Goal: Task Accomplishment & Management: Manage account settings

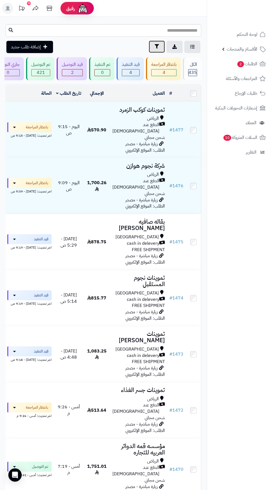
click at [160, 43] on button "تصفية" at bounding box center [157, 47] width 16 height 12
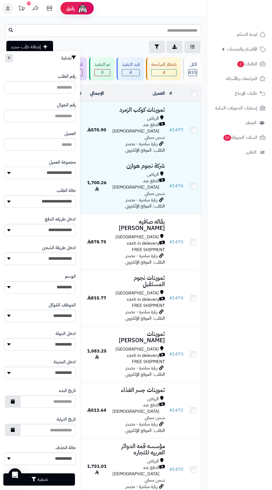
click at [59, 173] on select "**********" at bounding box center [40, 173] width 72 height 12
select select "*"
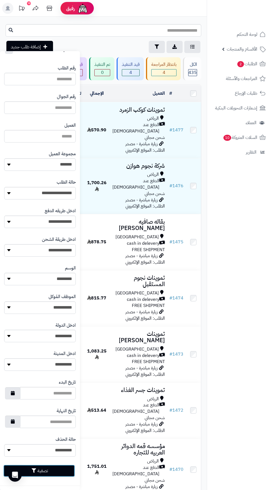
click at [59, 473] on button "تصفية" at bounding box center [39, 471] width 72 height 12
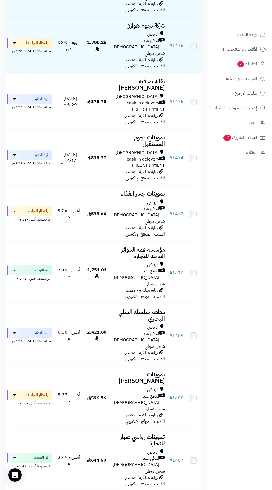
scroll to position [148, 0]
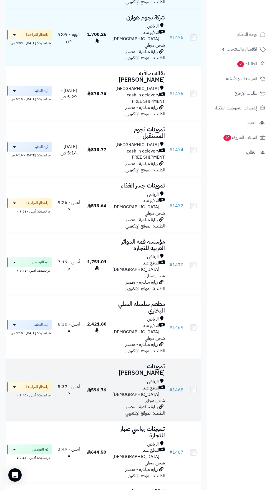
click at [134, 385] on span "الدفع عند [DEMOGRAPHIC_DATA]" at bounding box center [135, 391] width 47 height 13
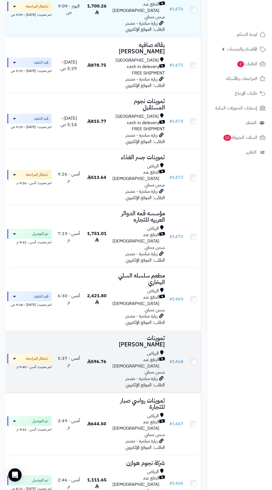
scroll to position [182, 0]
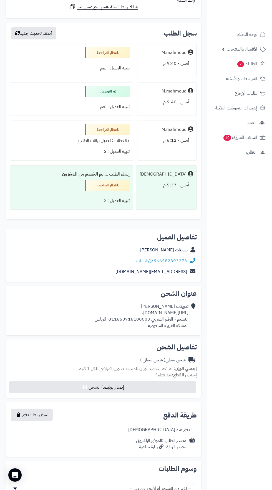
scroll to position [597, 0]
click at [201, 315] on div "عنوان الشحن تموينات [PERSON_NAME] [URL][DOMAIN_NAME]، النسيم - الرقم الضريبي 31…" at bounding box center [104, 309] width 196 height 49
copy link "966582393273"
click at [161, 347] on h2 "تفاصيل الشحن" at bounding box center [103, 346] width 187 height 7
click at [144, 357] on span "( شحن مجاني )" at bounding box center [152, 359] width 25 height 7
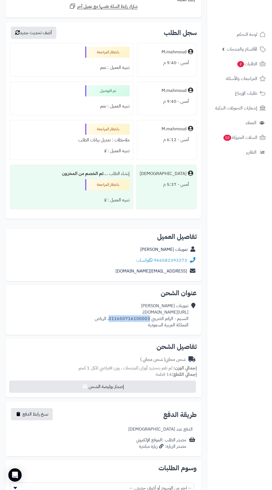
copy div "https://maps.app.goo.gl/WQmf4EH8G72tCD7E6?g_st=awb،"
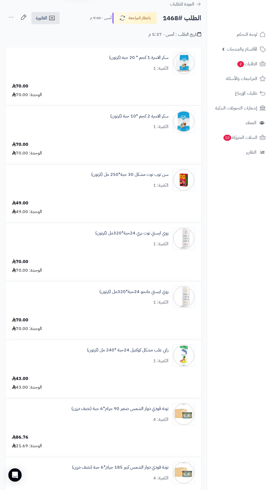
scroll to position [0, 0]
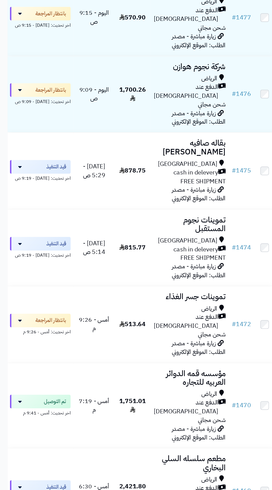
scroll to position [116, 0]
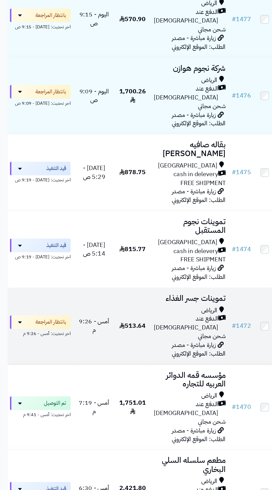
click at [129, 230] on span "الدفع عند [DEMOGRAPHIC_DATA]" at bounding box center [135, 236] width 47 height 13
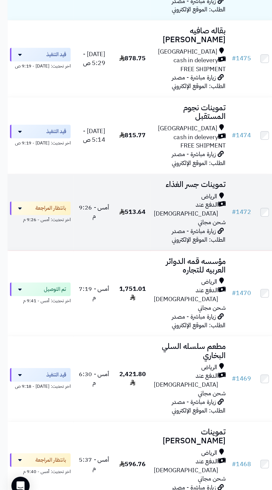
scroll to position [79, 0]
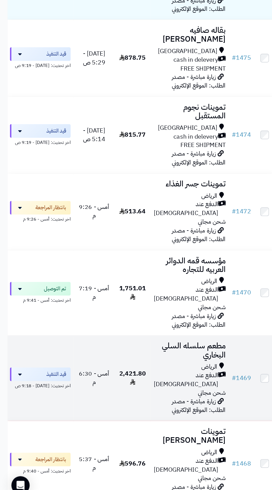
click at [104, 390] on span "2,421.80" at bounding box center [96, 396] width 19 height 13
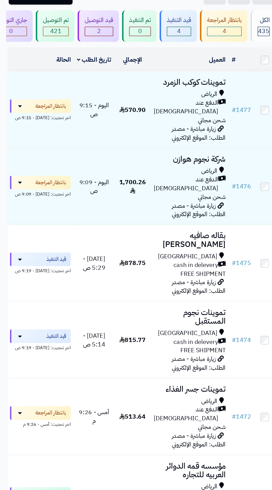
scroll to position [0, 0]
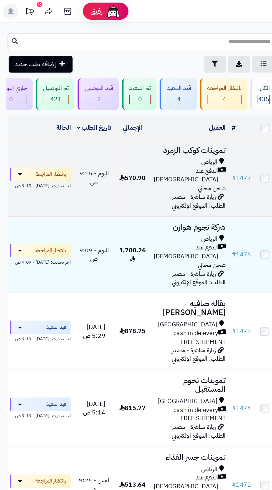
click at [141, 141] on span "زيارة مباشرة - مصدر الطلب: الموقع الإلكتروني" at bounding box center [145, 147] width 39 height 13
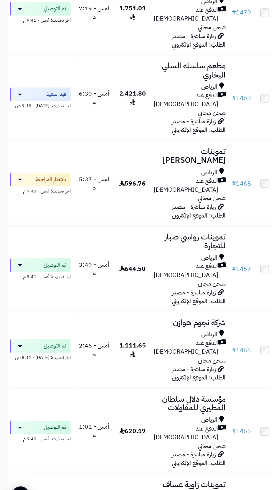
scroll to position [291, 0]
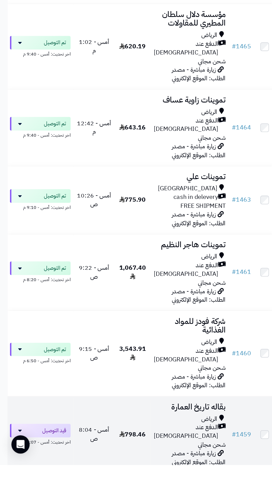
click at [136, 459] on span "الدفع عند [DEMOGRAPHIC_DATA]" at bounding box center [135, 465] width 47 height 13
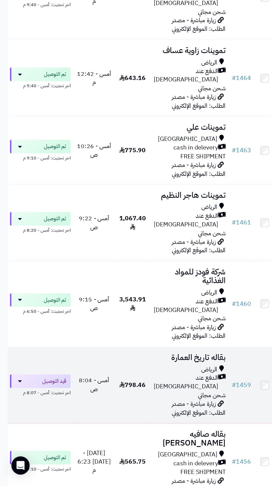
scroll to position [597, 0]
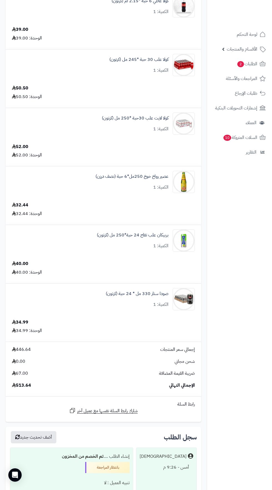
scroll to position [370, 0]
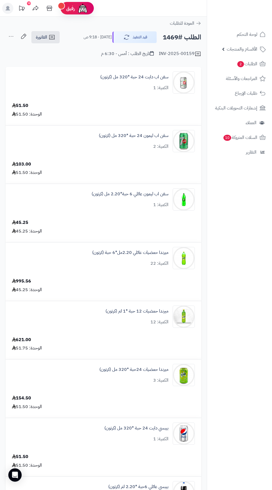
scroll to position [1, 0]
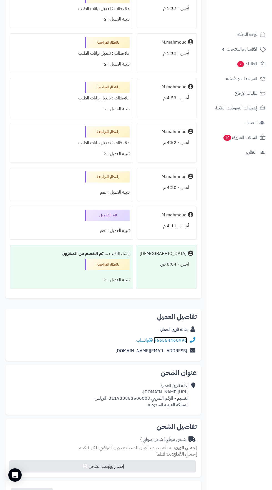
scroll to position [1107, 0]
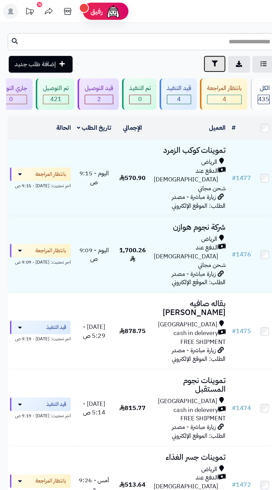
click at [157, 47] on icon "button" at bounding box center [157, 46] width 4 height 4
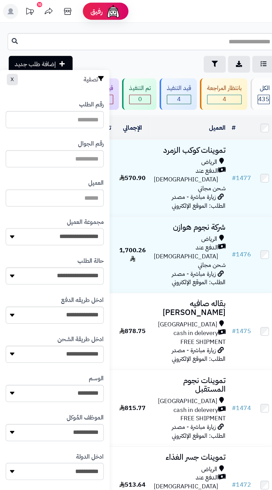
click at [62, 172] on select "**********" at bounding box center [40, 173] width 72 height 12
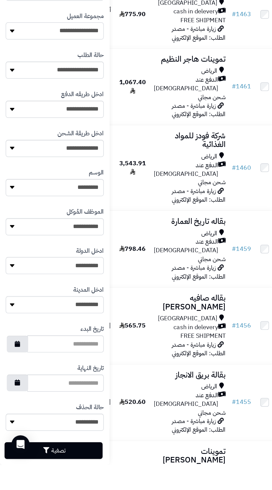
scroll to position [676, 0]
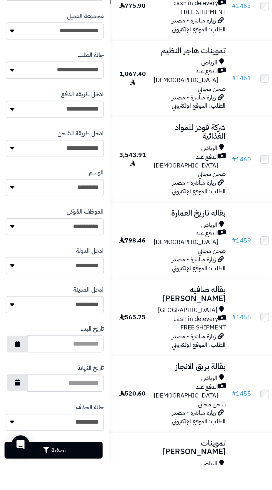
click at [54, 480] on button "تصفية" at bounding box center [39, 479] width 72 height 12
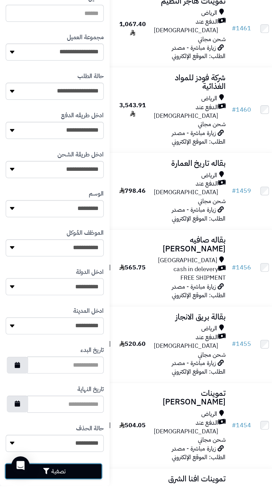
scroll to position [738, 0]
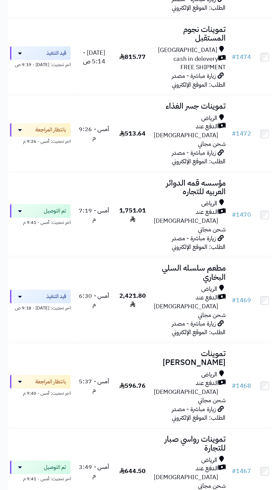
scroll to position [201, 0]
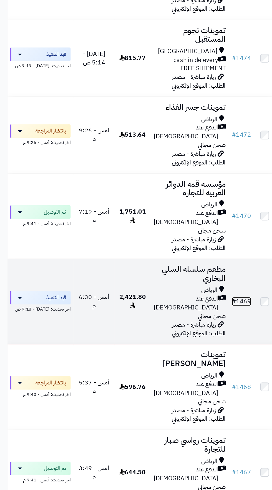
click at [176, 271] on link "# 1469" at bounding box center [176, 274] width 14 height 7
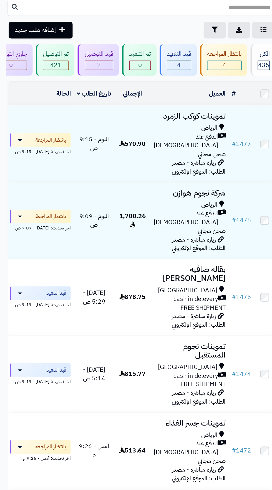
scroll to position [25, 0]
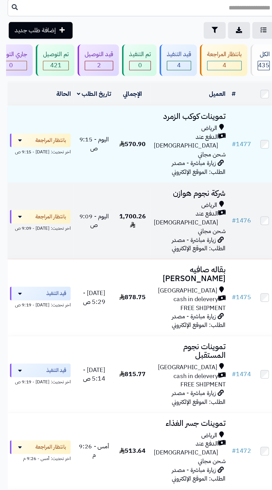
click at [136, 153] on span "الدفع عند [DEMOGRAPHIC_DATA]" at bounding box center [135, 159] width 47 height 13
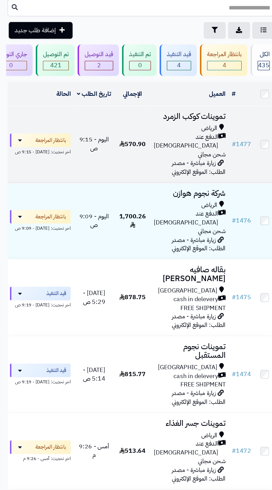
click at [132, 101] on span "الدفع عند [DEMOGRAPHIC_DATA]" at bounding box center [135, 103] width 47 height 13
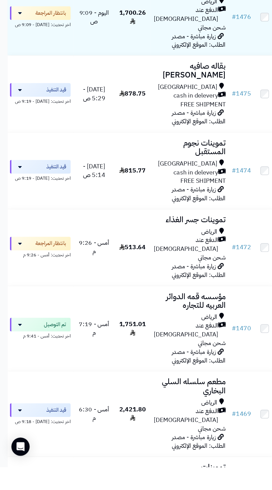
scroll to position [54, 0]
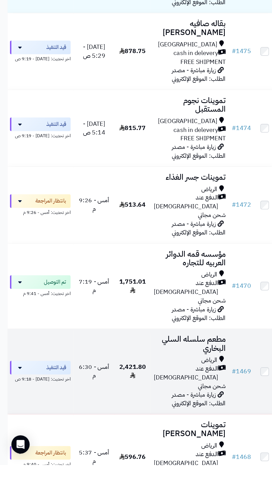
click at [130, 417] on span "الدفع عند [DEMOGRAPHIC_DATA]" at bounding box center [135, 423] width 47 height 13
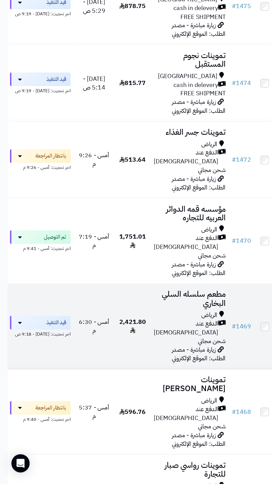
scroll to position [116, 0]
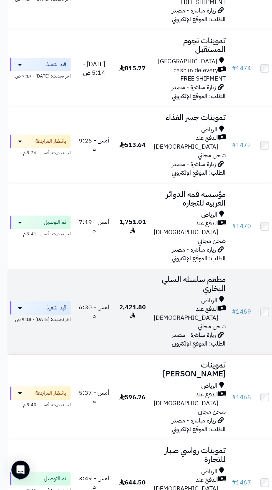
click at [145, 367] on span "شحن مجاني" at bounding box center [155, 370] width 20 height 7
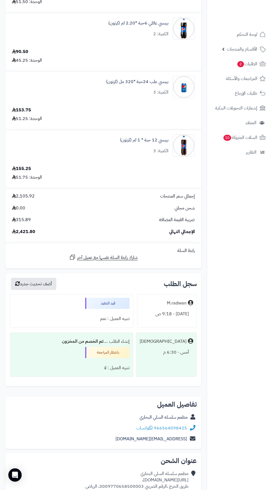
scroll to position [465, 0]
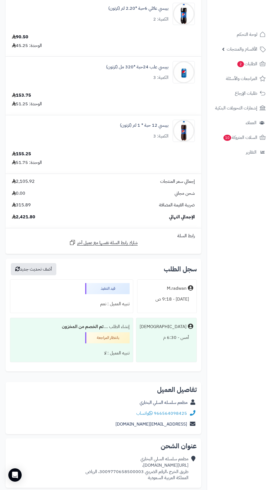
scroll to position [483, 0]
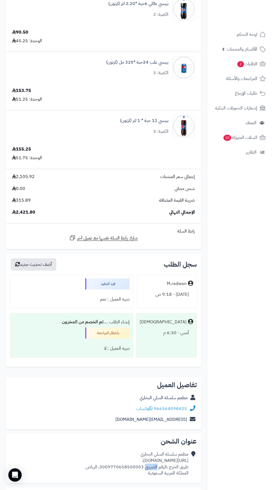
click at [234, 490] on nav "لوحة التحكم الأقسام والمنتجات المنتجات الأقسام الماركات مواصفات المنتجات مواصفا…" at bounding box center [239, 252] width 65 height 490
click at [223, 479] on nav "لوحة التحكم الأقسام والمنتجات المنتجات الأقسام الماركات مواصفات المنتجات مواصفا…" at bounding box center [239, 252] width 65 height 490
copy div "https://maps.app.goo.gl/LyLGQqTmzWY3EQhW8?g_st=ac،"
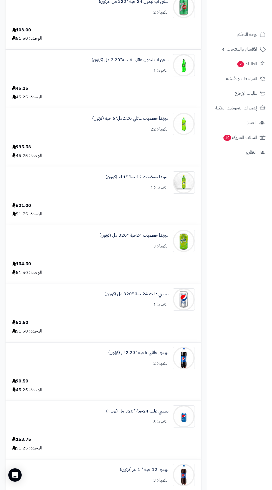
scroll to position [0, 0]
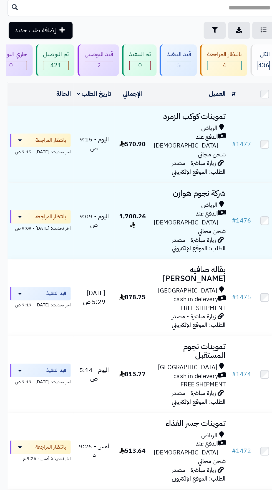
scroll to position [23, 0]
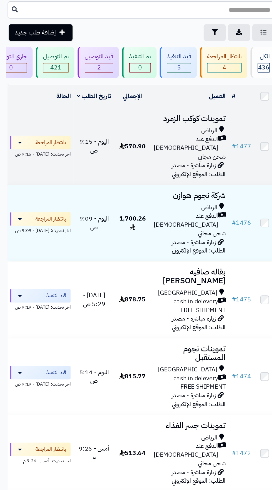
click at [88, 104] on icon at bounding box center [89, 106] width 4 height 4
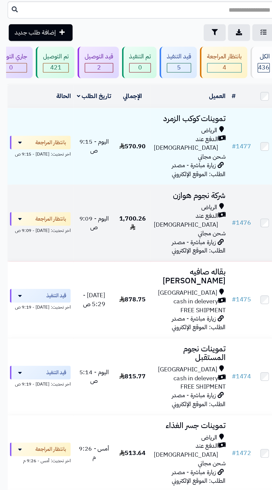
click at [126, 174] on span "زيارة مباشرة - مصدر الطلب: الموقع الإلكتروني" at bounding box center [145, 180] width 39 height 13
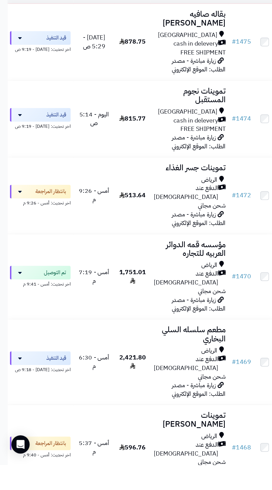
scroll to position [61, 0]
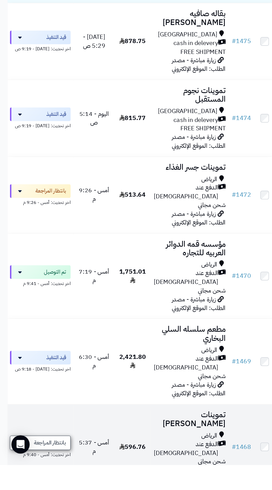
click at [44, 471] on span "بانتظار المراجعة" at bounding box center [36, 474] width 23 height 6
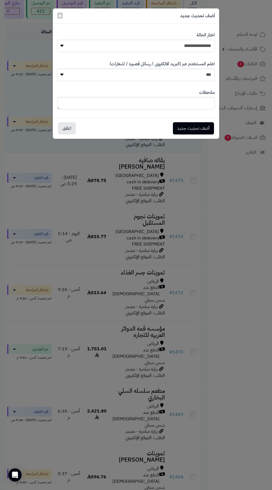
click at [200, 50] on select "**********" at bounding box center [136, 46] width 158 height 12
select select "**"
click at [199, 129] on button "أضف تحديث جديد" at bounding box center [193, 128] width 41 height 12
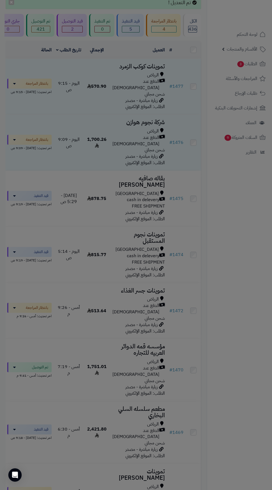
scroll to position [79, 0]
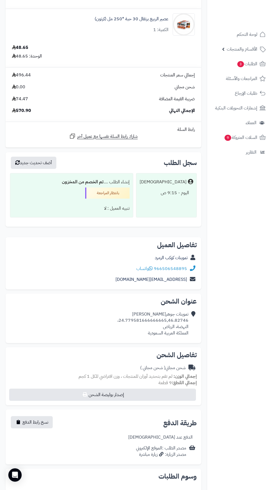
scroll to position [534, 0]
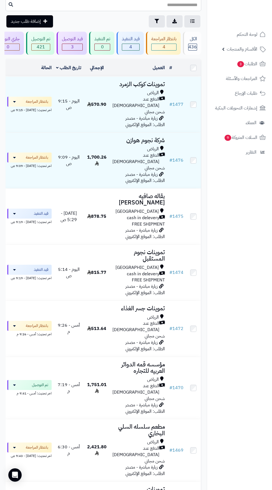
scroll to position [25, 0]
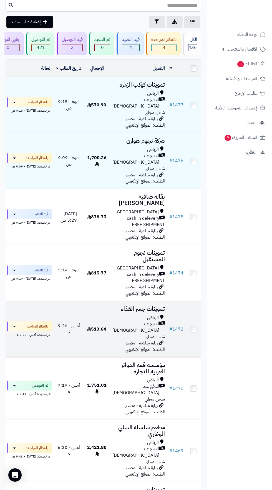
click at [115, 321] on div "الدفع عند [DEMOGRAPHIC_DATA]" at bounding box center [138, 327] width 52 height 13
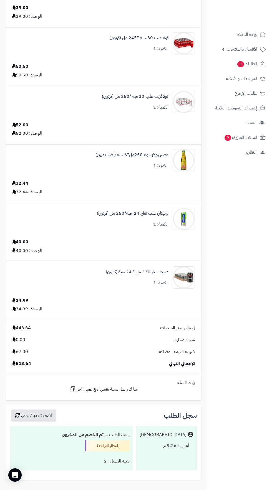
scroll to position [650, 0]
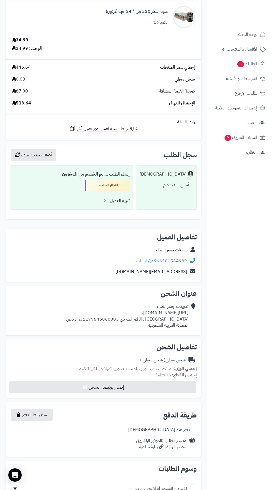
copy div "https://maps.app.goo.gl/CeZMn5kyrdNYpPqA7،"
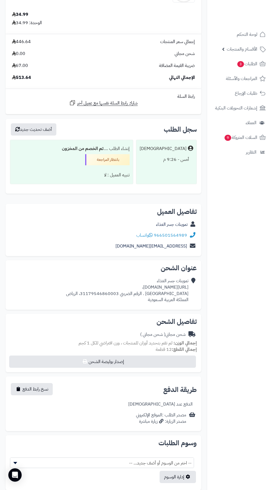
scroll to position [682, 0]
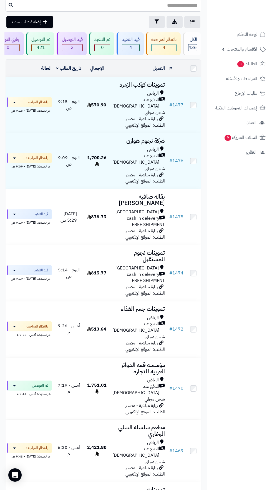
scroll to position [28, 0]
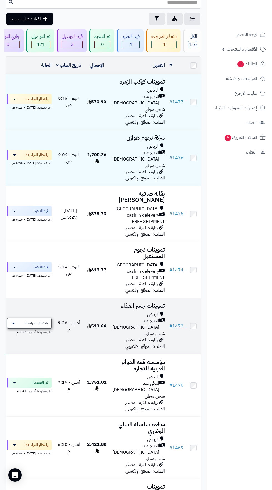
click at [41, 321] on span "بانتظار المراجعة" at bounding box center [36, 324] width 23 height 6
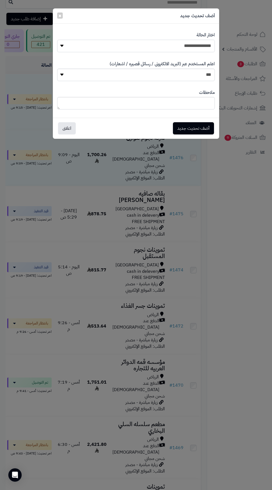
click at [196, 44] on select "**********" at bounding box center [136, 46] width 158 height 12
select select "**"
click at [203, 128] on button "أضف تحديث جديد" at bounding box center [193, 128] width 41 height 12
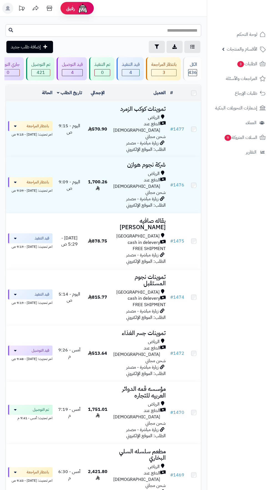
scroll to position [28, 0]
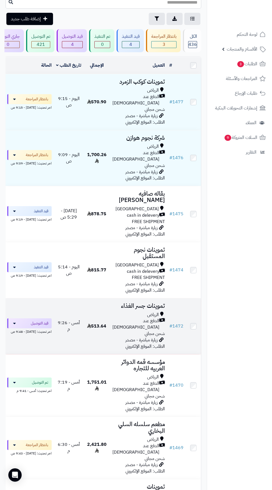
click at [134, 318] on span "الدفع عند [DEMOGRAPHIC_DATA]" at bounding box center [135, 324] width 47 height 13
click at [34, 321] on span "قيد التوصيل" at bounding box center [38, 324] width 19 height 6
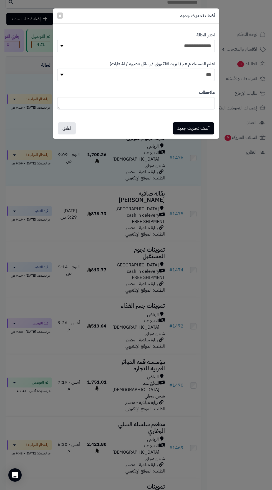
click at [188, 44] on select "**********" at bounding box center [136, 46] width 158 height 12
click at [203, 129] on button "أضف تحديث جديد" at bounding box center [193, 128] width 41 height 12
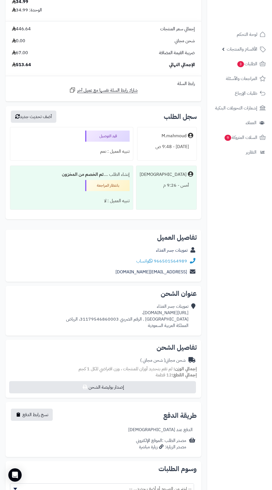
scroll to position [687, 0]
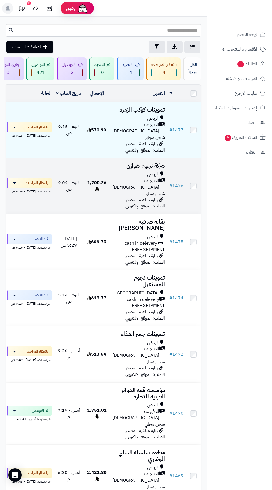
click at [129, 171] on div "الرياض" at bounding box center [138, 174] width 52 height 6
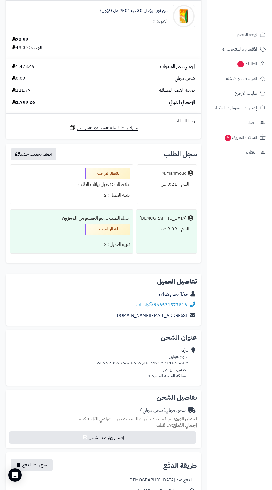
scroll to position [1396, 0]
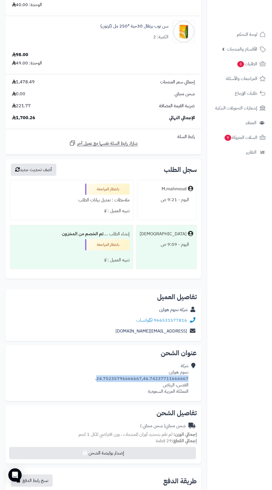
copy div "24.75235796666667,46.74237711666667"
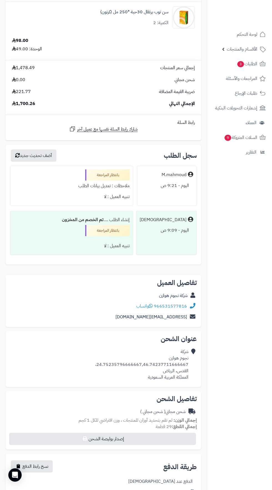
scroll to position [1431, 0]
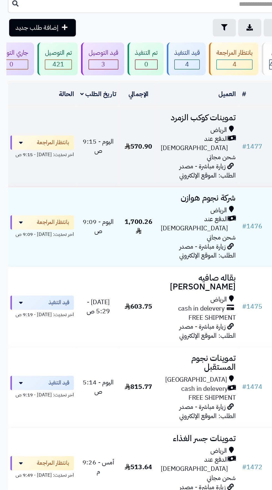
click at [129, 124] on span "الدفع عند [DEMOGRAPHIC_DATA]" at bounding box center [135, 128] width 47 height 13
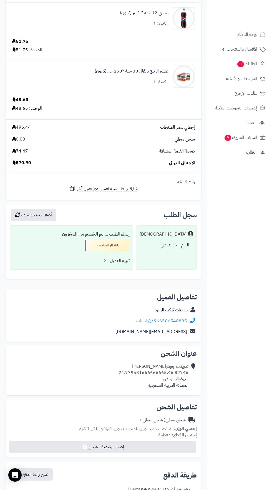
scroll to position [474, 0]
copy div "24.779581666666665,46.82746"
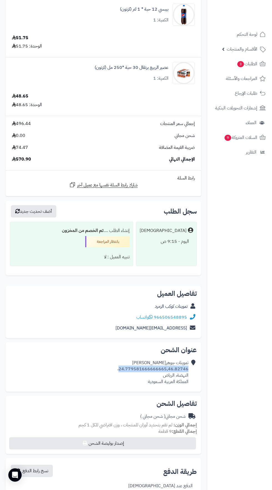
copy div "24.779581666666665,46.82746"
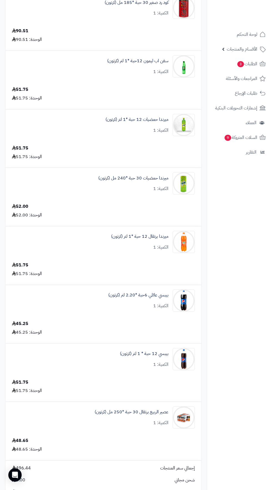
scroll to position [0, 0]
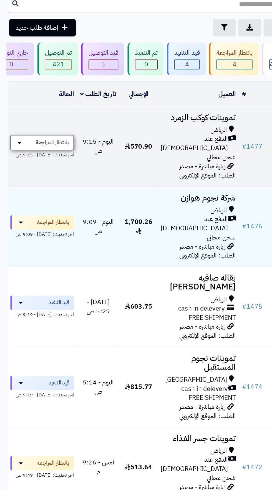
click at [38, 124] on span "بانتظار المراجعة" at bounding box center [36, 127] width 23 height 6
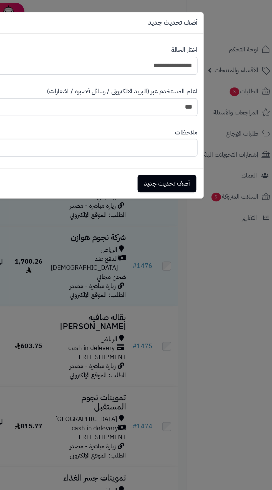
click at [199, 46] on select "**********" at bounding box center [136, 46] width 158 height 12
select select "**"
click at [196, 137] on div "أضف تحديث جديد اغلاق" at bounding box center [136, 128] width 166 height 21
click at [200, 125] on button "أضف تحديث جديد" at bounding box center [193, 128] width 41 height 12
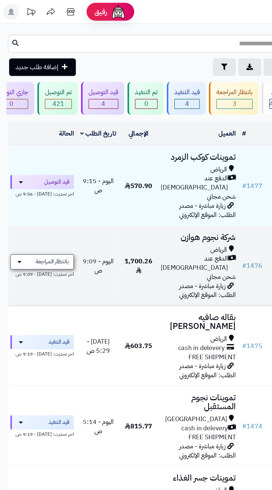
click at [35, 180] on span "بانتظار المراجعة" at bounding box center [36, 183] width 23 height 6
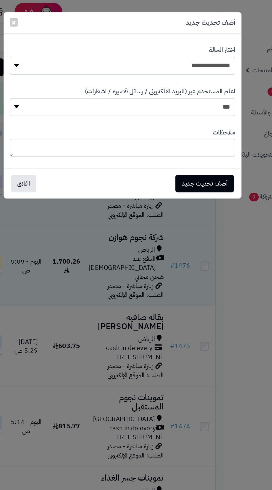
click at [198, 48] on select "**********" at bounding box center [136, 46] width 158 height 12
select select "**"
click at [198, 129] on button "أضف تحديث جديد" at bounding box center [193, 128] width 41 height 12
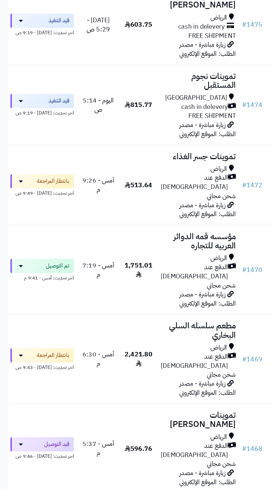
scroll to position [224, 0]
